Goal: Check status: Check status

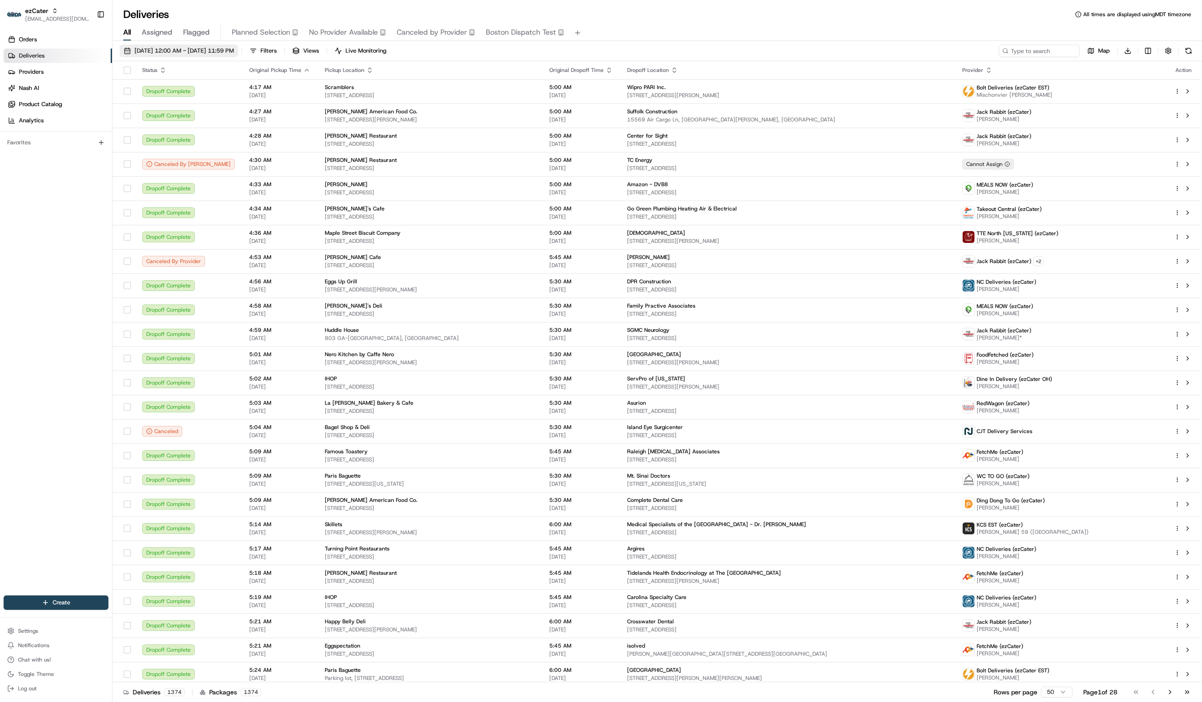
click at [204, 47] on span "[DATE] 12:00 AM - [DATE] 11:59 PM" at bounding box center [184, 51] width 99 height 8
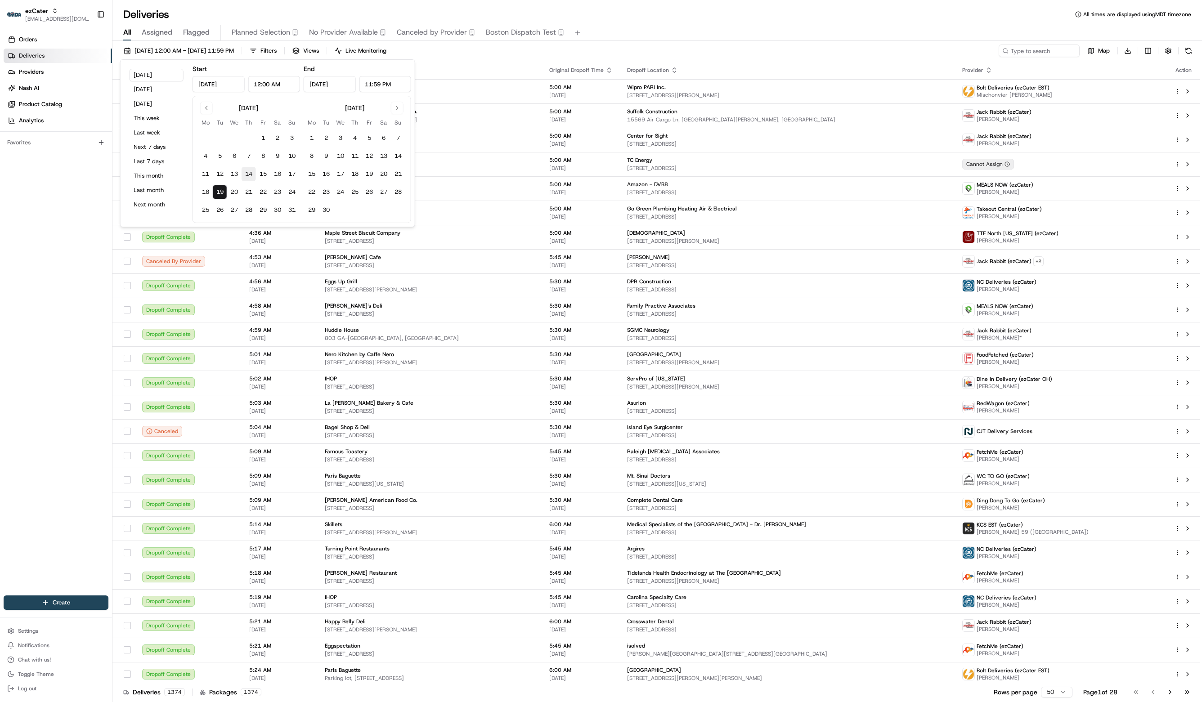
drag, startPoint x: 204, startPoint y: 171, endPoint x: 244, endPoint y: 173, distance: 40.1
click at [204, 171] on button "11" at bounding box center [205, 174] width 14 height 14
type input "[DATE]"
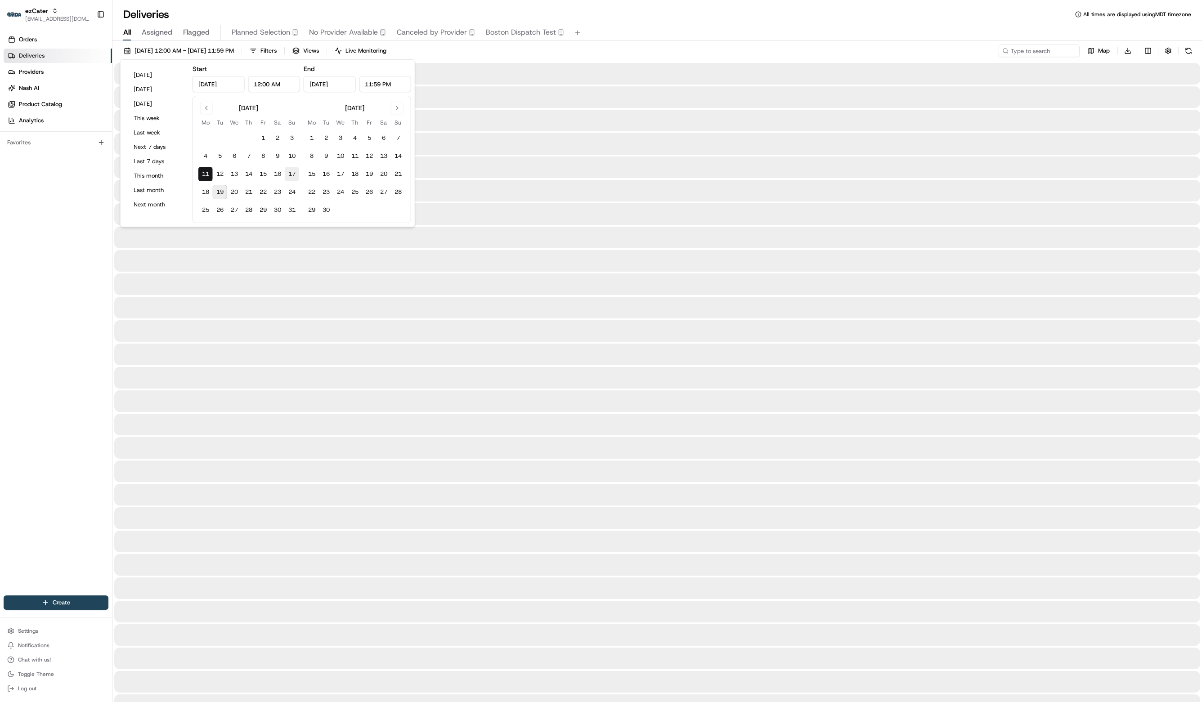
click at [289, 172] on button "17" at bounding box center [292, 174] width 14 height 14
type input "[DATE]"
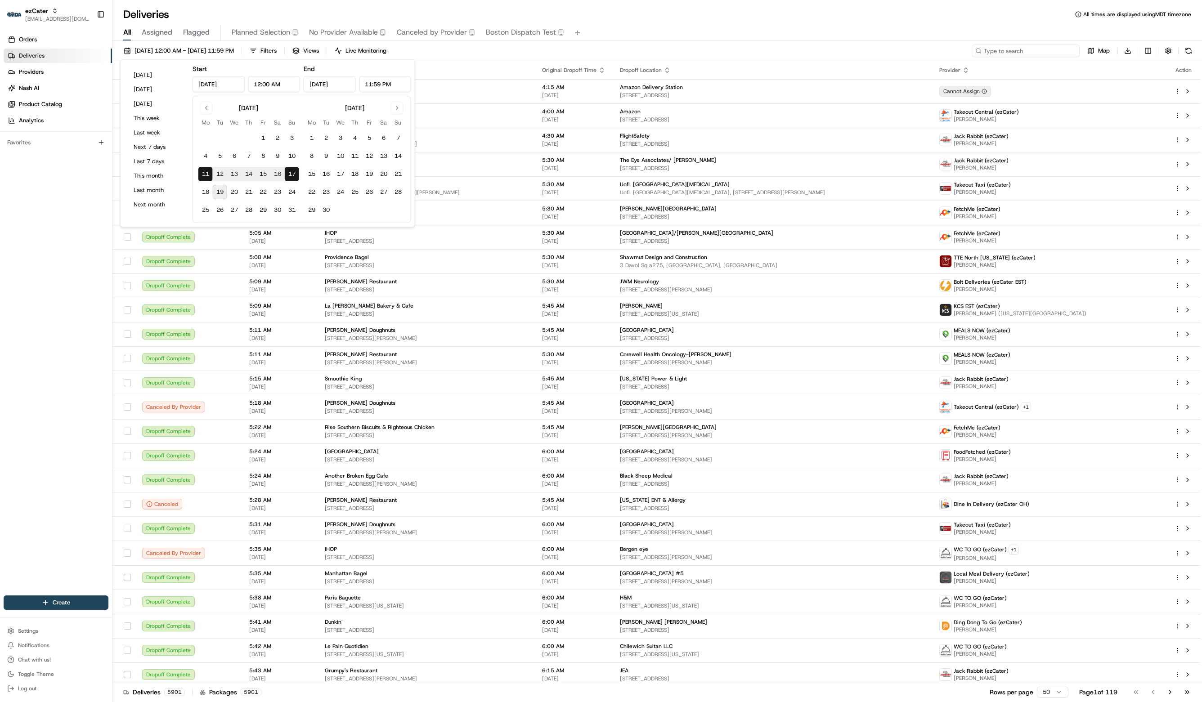
click at [1012, 54] on input at bounding box center [1026, 51] width 108 height 13
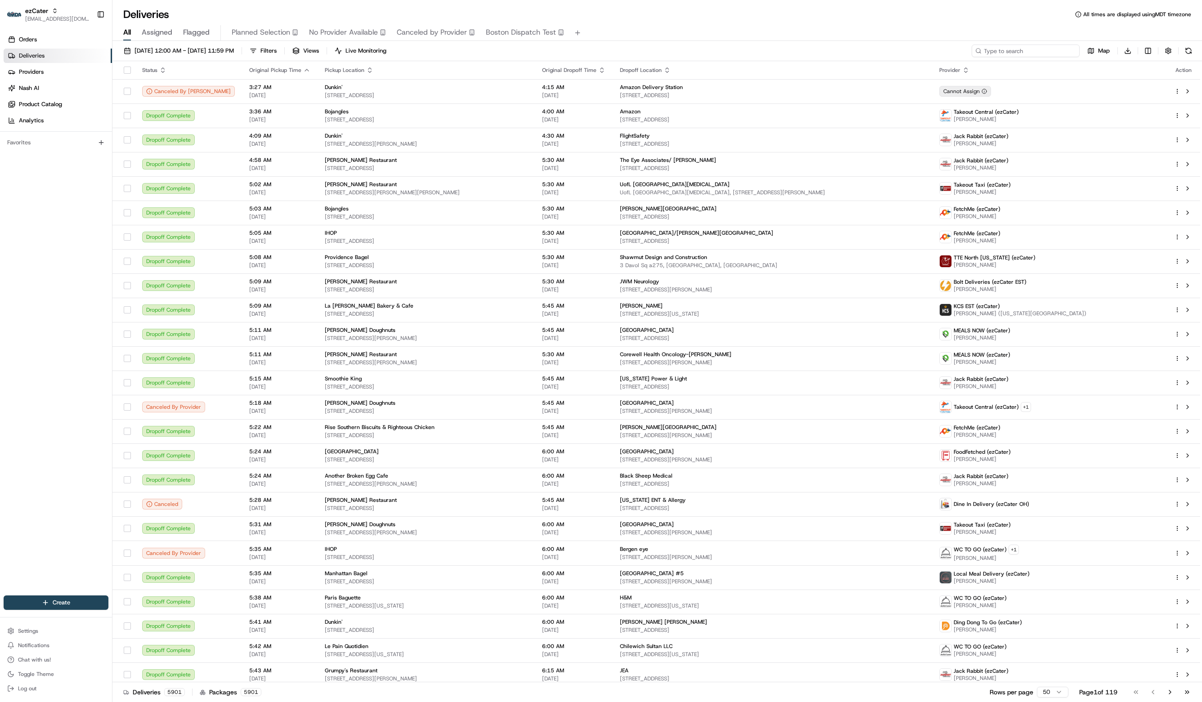
paste input "0PMKAR"
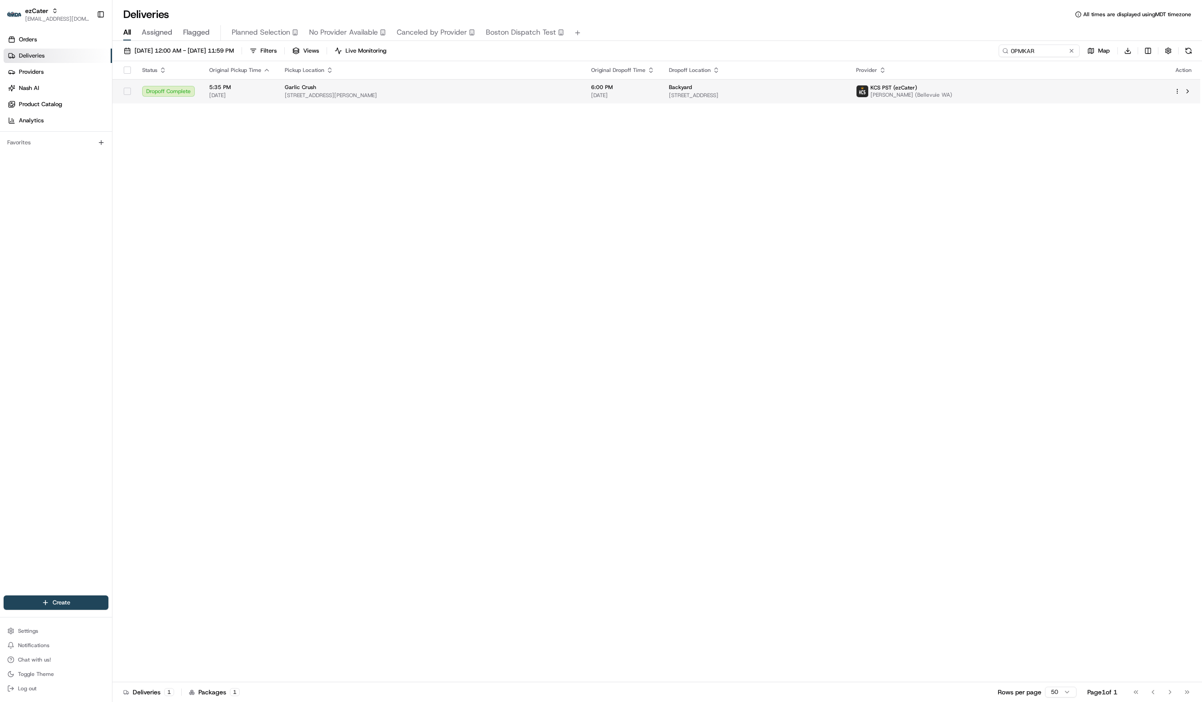
click at [783, 94] on span "[STREET_ADDRESS]" at bounding box center [755, 95] width 173 height 7
drag, startPoint x: 1035, startPoint y: 53, endPoint x: 940, endPoint y: 44, distance: 95.3
click at [940, 45] on div "[DATE] 12:00 AM - [DATE] 11:59 PM Filters Views Live Monitoring 0PMKAR Map Down…" at bounding box center [657, 53] width 1090 height 17
paste input "2A7XPH"
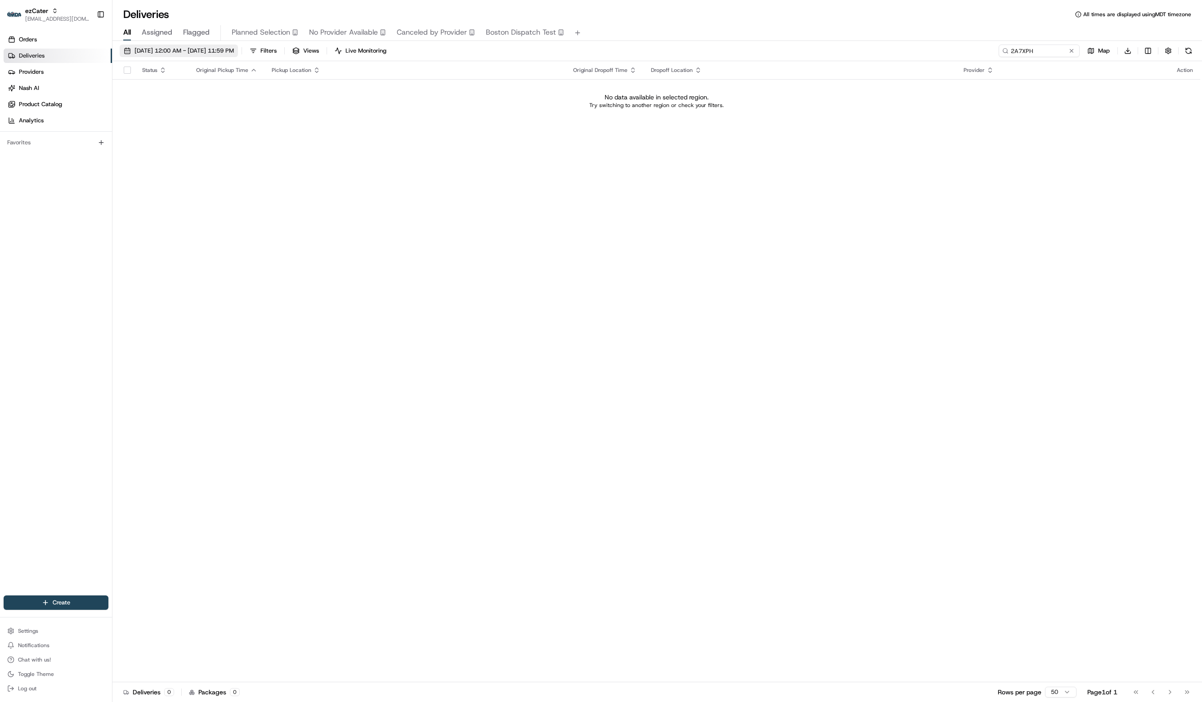
click at [234, 52] on span "[DATE] 12:00 AM - [DATE] 11:59 PM" at bounding box center [184, 51] width 99 height 8
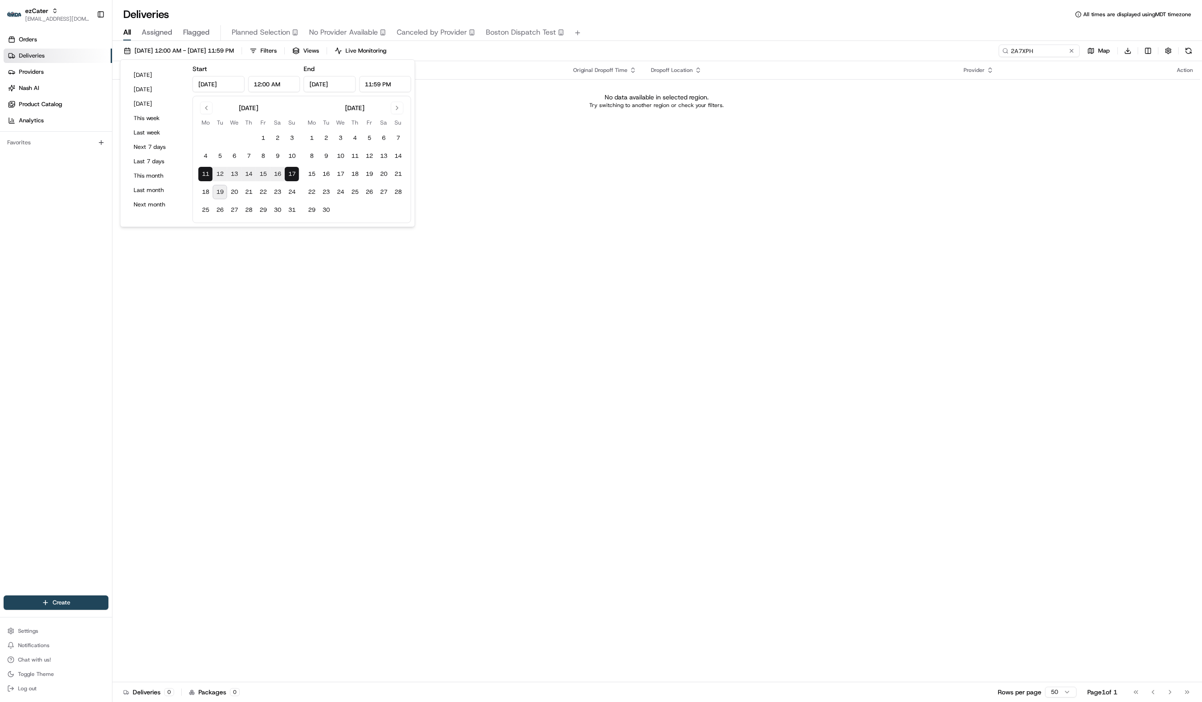
click at [719, 148] on div "Status Original Pickup Time Pickup Location Original Dropoff Time Dropoff Locat…" at bounding box center [656, 371] width 1088 height 621
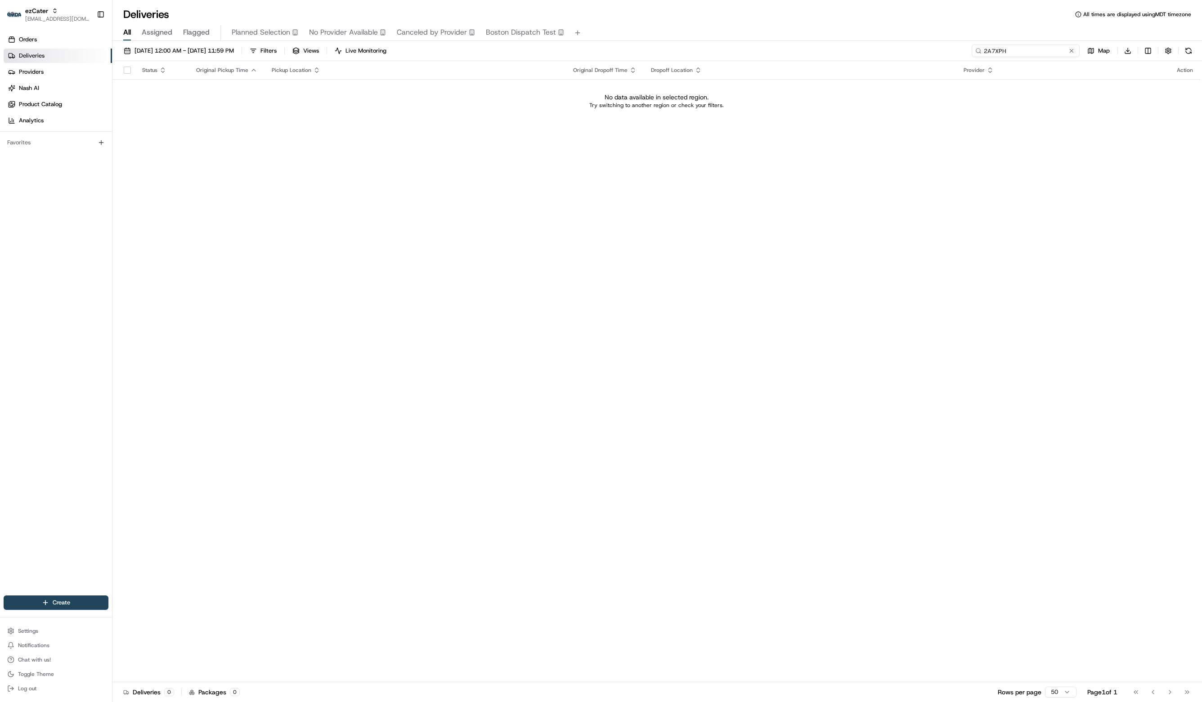
click at [1043, 50] on input "2A7XPH" at bounding box center [1026, 51] width 108 height 13
drag, startPoint x: 1030, startPoint y: 54, endPoint x: 895, endPoint y: 46, distance: 134.3
click at [895, 46] on div "[DATE] 12:00 AM - [DATE] 11:59 PM Filters Views Live Monitoring 2A7XPH Map Down…" at bounding box center [657, 53] width 1090 height 17
paste input "6HPECC"
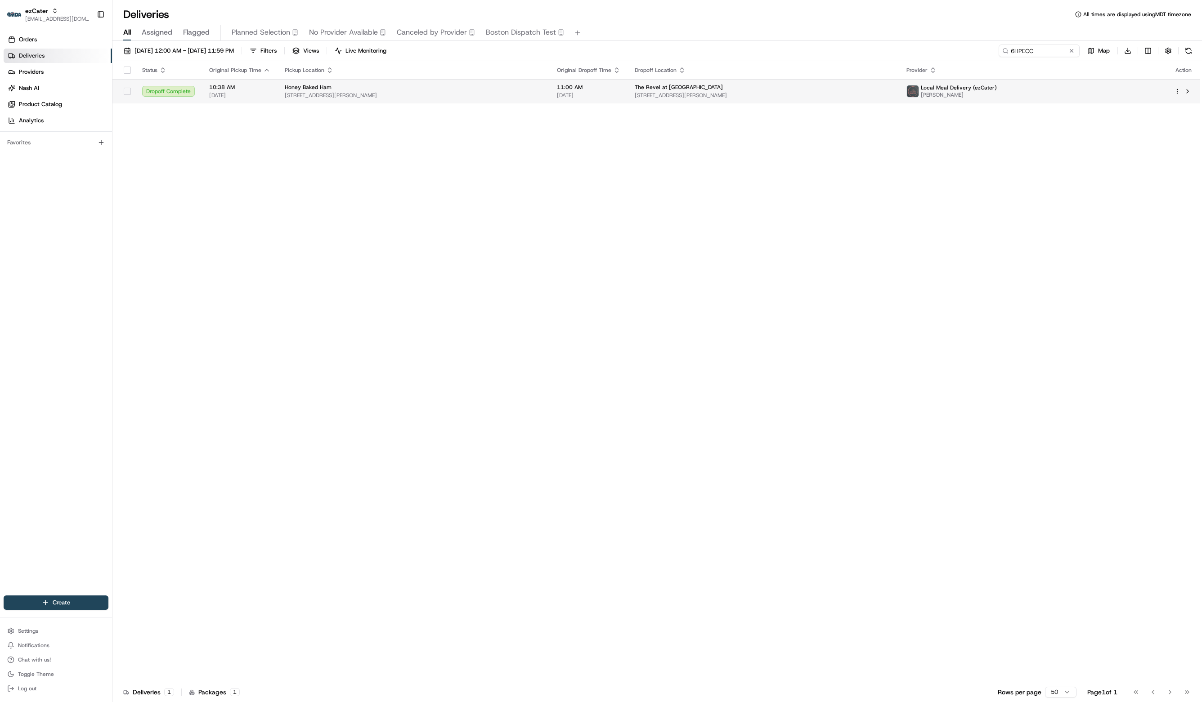
click at [483, 85] on div "Honey Baked Ham" at bounding box center [414, 87] width 258 height 7
drag, startPoint x: 1054, startPoint y: 50, endPoint x: 944, endPoint y: 41, distance: 110.6
click at [944, 41] on div "[DATE] 12:00 AM - [DATE] 11:59 PM Filters Views Live Monitoring 6HPECC Map Down…" at bounding box center [657, 372] width 1090 height 663
paste input "CE3X9A"
click at [464, 95] on span "[STREET_ADDRESS]" at bounding box center [375, 95] width 180 height 7
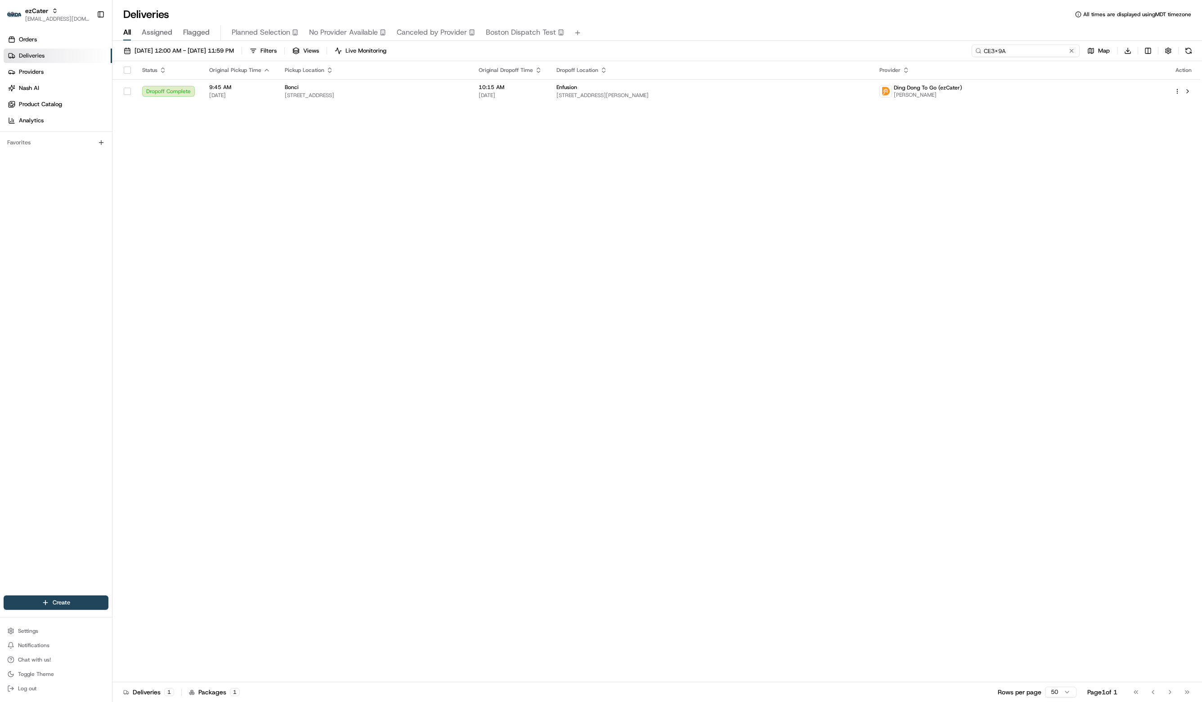
drag, startPoint x: 1033, startPoint y: 53, endPoint x: 924, endPoint y: 51, distance: 108.9
click at [924, 51] on div "[DATE] 12:00 AM - [DATE] 11:59 PM Filters Views Live Monitoring CE3X9A Map Down…" at bounding box center [657, 53] width 1090 height 17
paste input "G8QVFW"
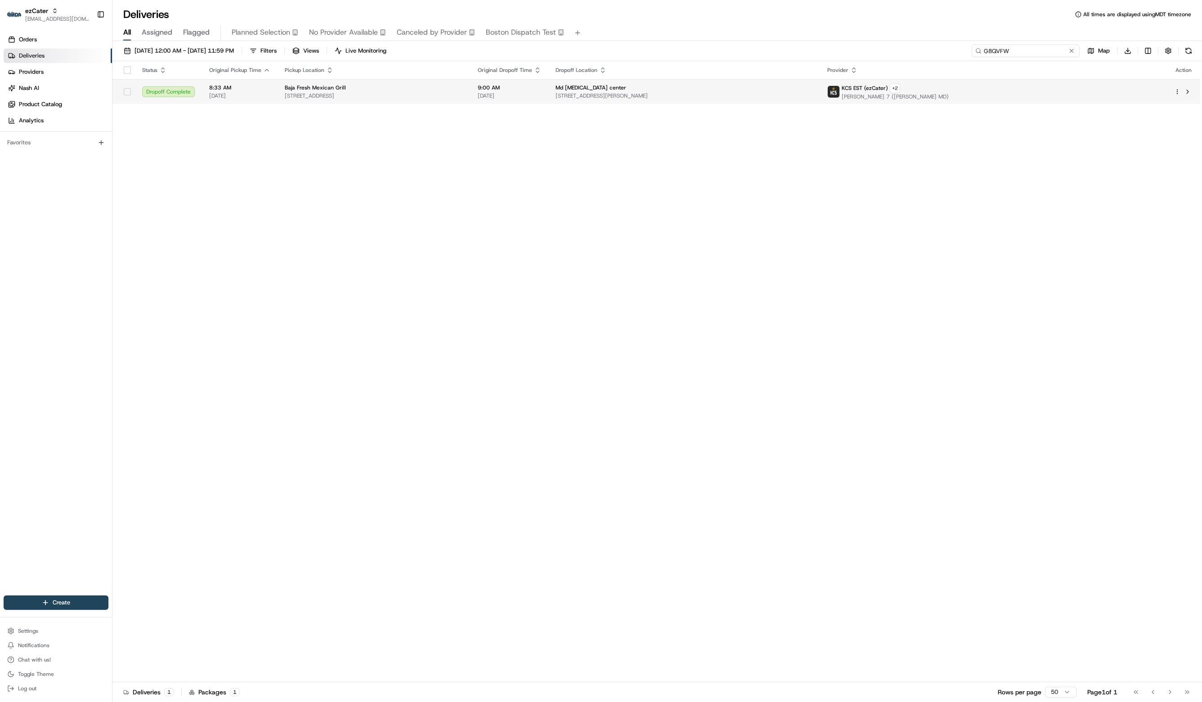
type input "G8QVFW"
click at [814, 97] on span "[STREET_ADDRESS][PERSON_NAME]" at bounding box center [685, 95] width 258 height 7
